Goal: Information Seeking & Learning: Learn about a topic

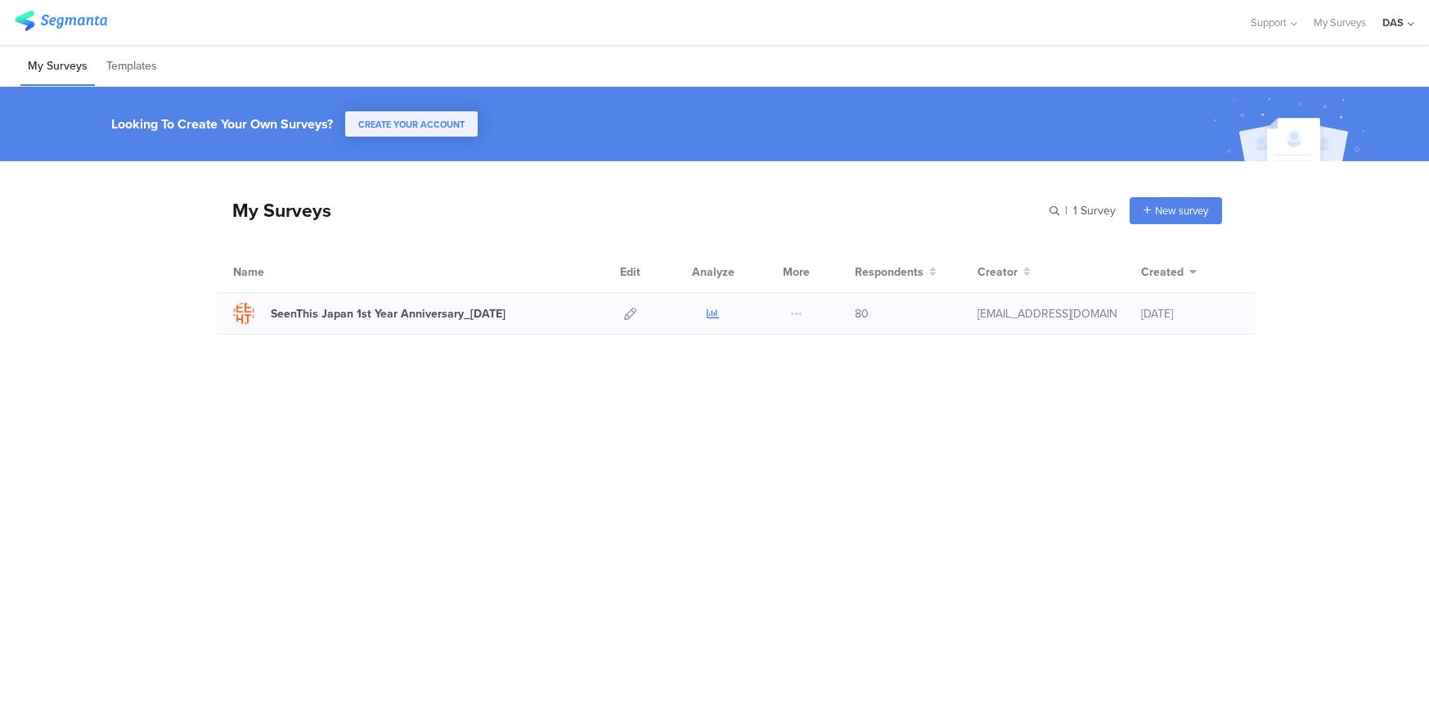
click at [713, 317] on icon at bounding box center [713, 314] width 12 height 12
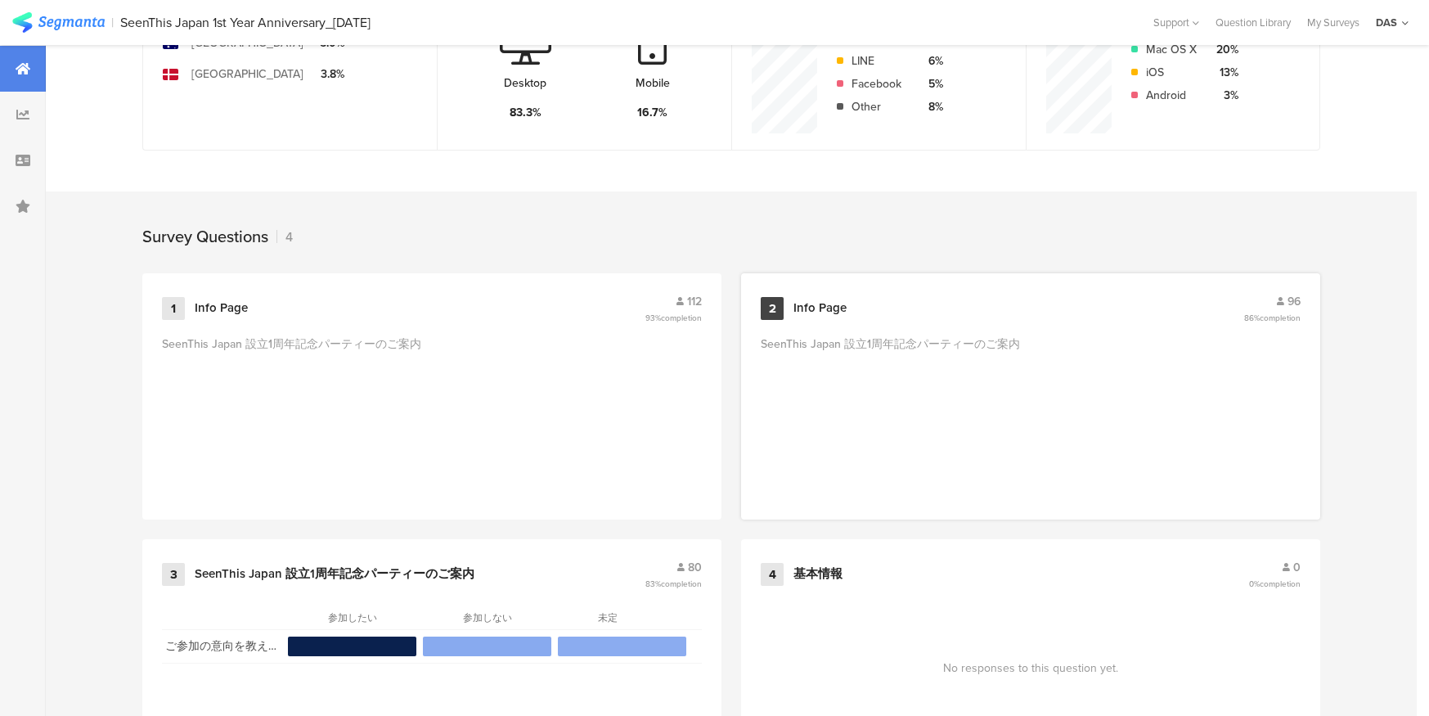
scroll to position [614, 0]
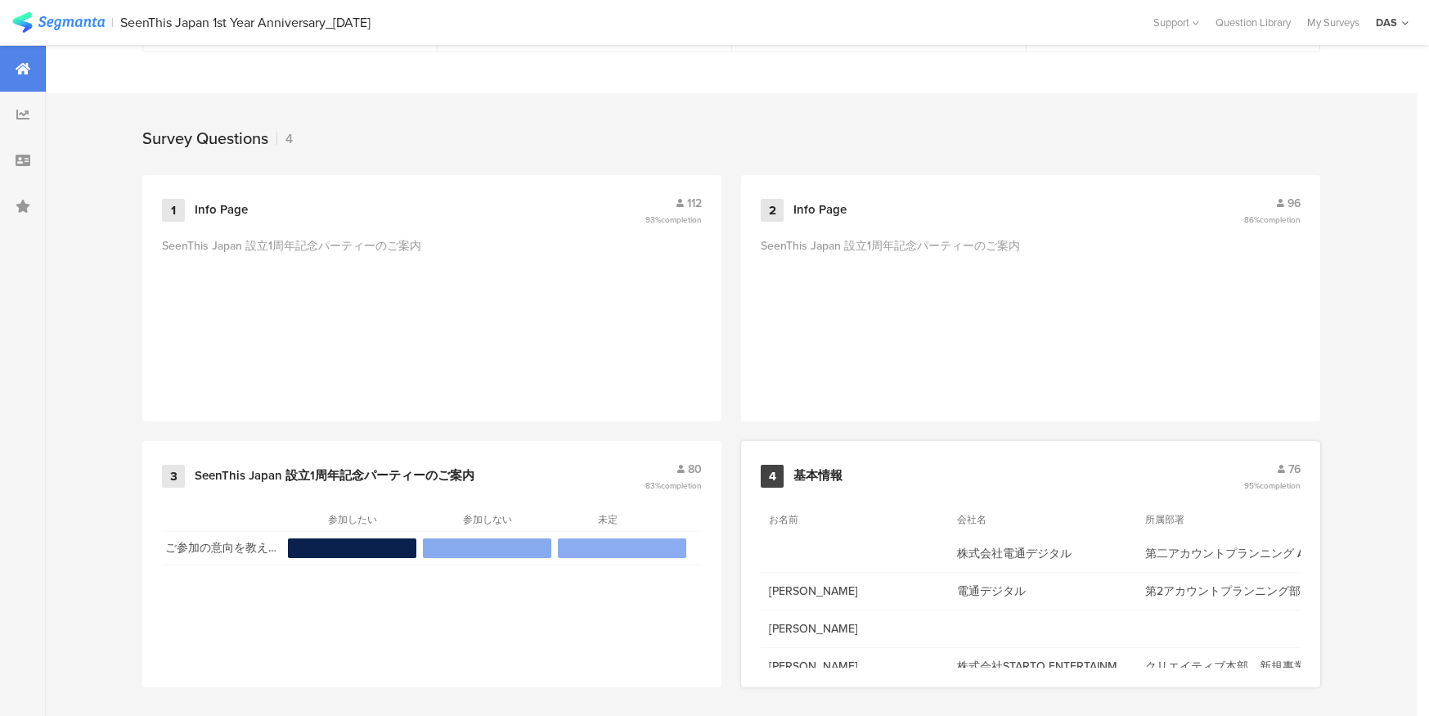
click at [1251, 467] on div "76" at bounding box center [1272, 469] width 56 height 17
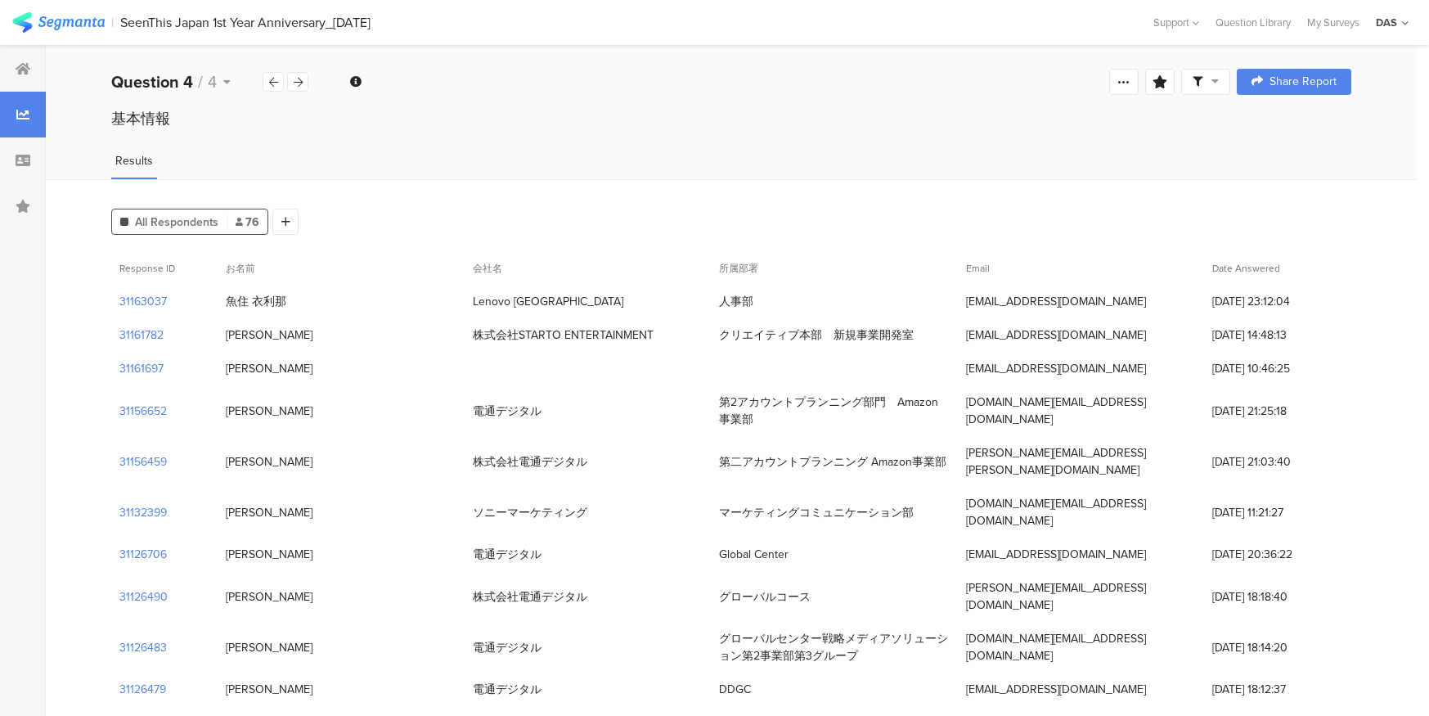
drag, startPoint x: 304, startPoint y: 307, endPoint x: 224, endPoint y: 307, distance: 79.4
click at [224, 307] on div "魚住 衣利那" at bounding box center [341, 302] width 247 height 34
